Goal: Information Seeking & Learning: Learn about a topic

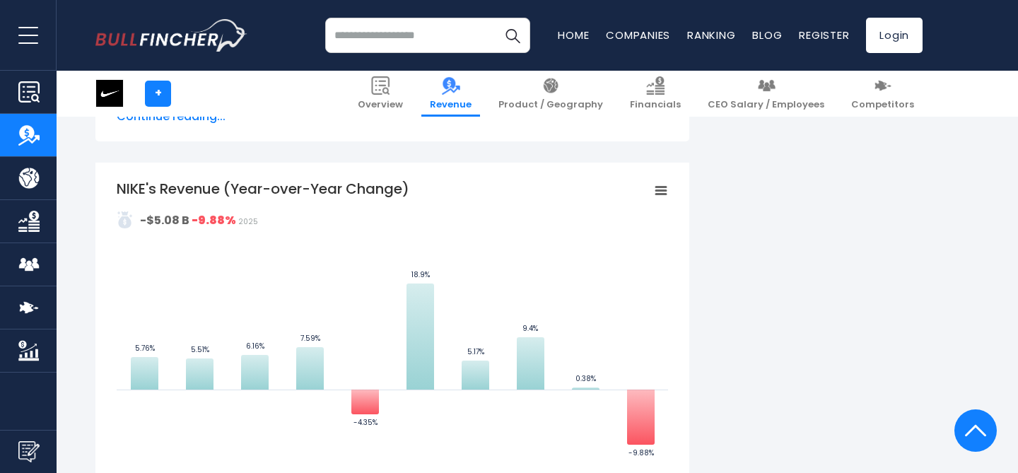
scroll to position [1046, 0]
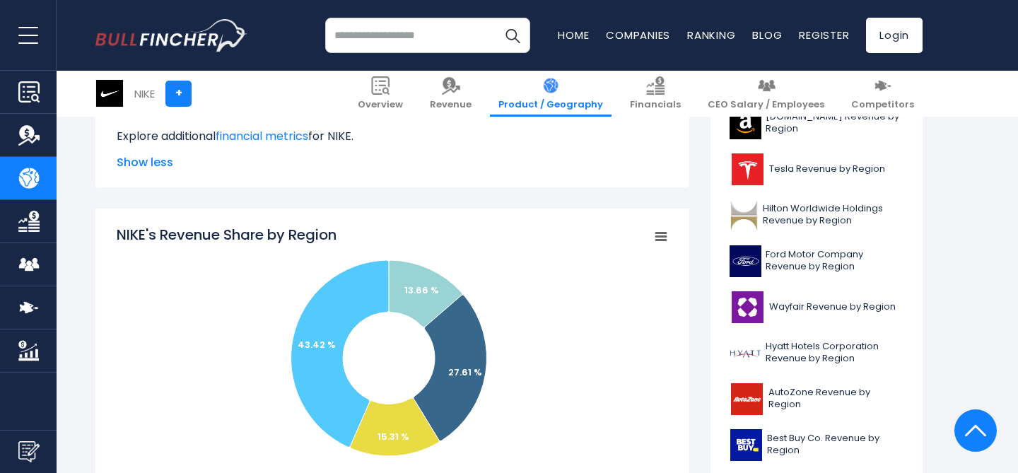
scroll to position [411, 0]
click at [665, 233] on icon "NIKE's Revenue Share by Region" at bounding box center [661, 236] width 10 height 7
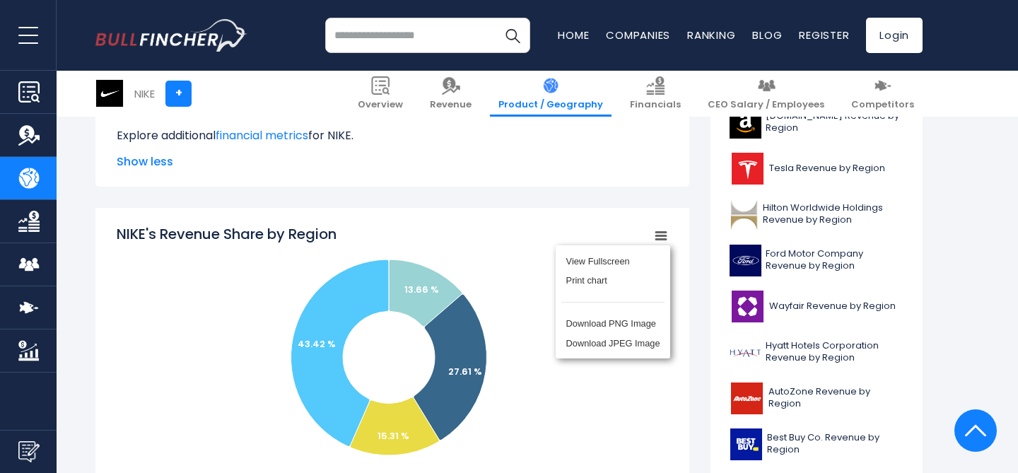
click at [595, 403] on rect "NIKE's Revenue Share by Region" at bounding box center [392, 365] width 551 height 283
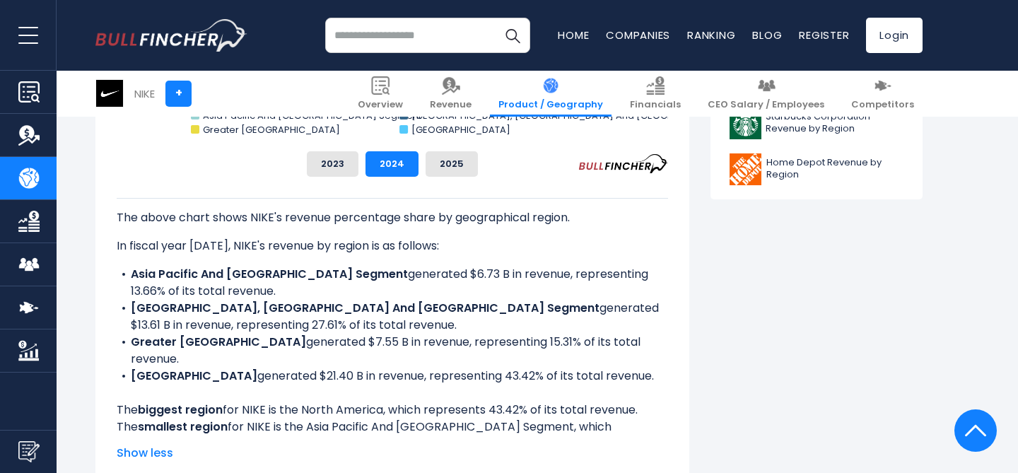
scroll to position [769, 0]
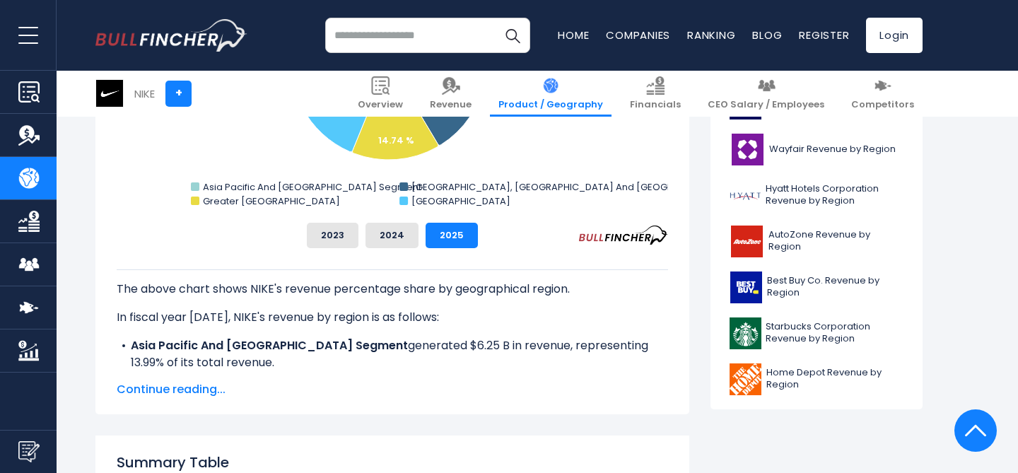
scroll to position [569, 0]
click at [134, 385] on span "Continue reading..." at bounding box center [392, 388] width 551 height 17
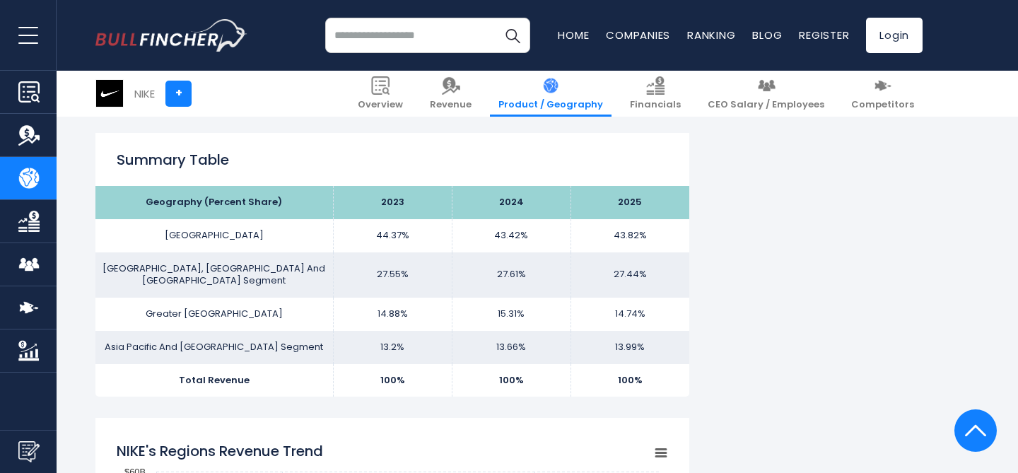
scroll to position [1038, 0]
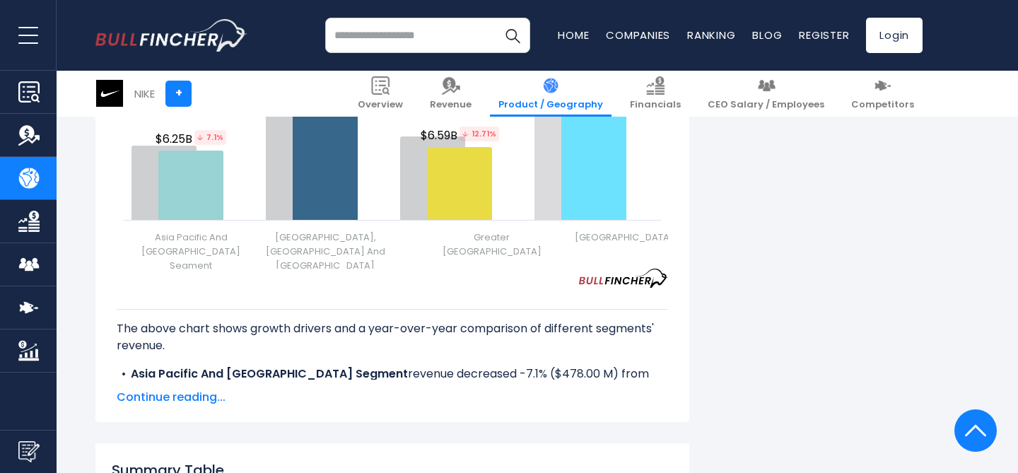
scroll to position [1911, 0]
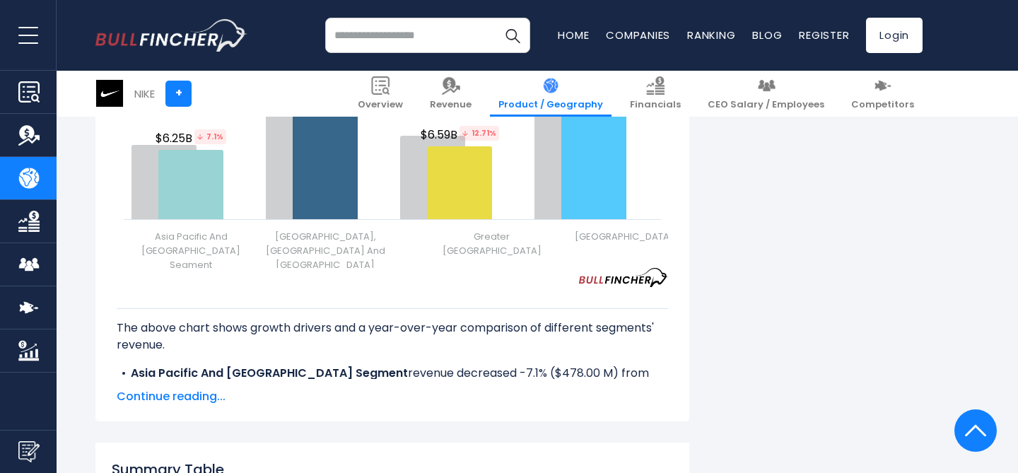
click at [202, 391] on span "Continue reading..." at bounding box center [392, 396] width 551 height 17
